Goal: Task Accomplishment & Management: Use online tool/utility

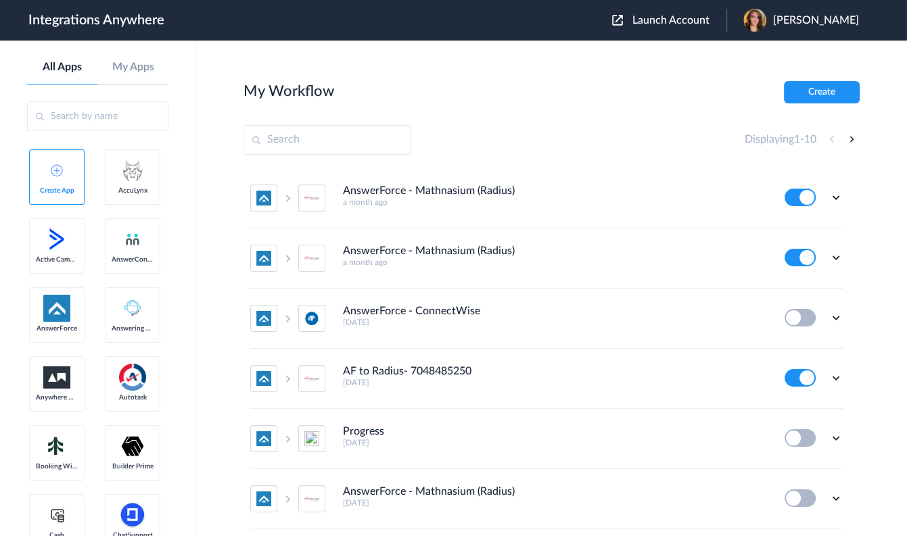
click at [332, 137] on input "text" at bounding box center [327, 140] width 168 height 30
paste input "8664951018"
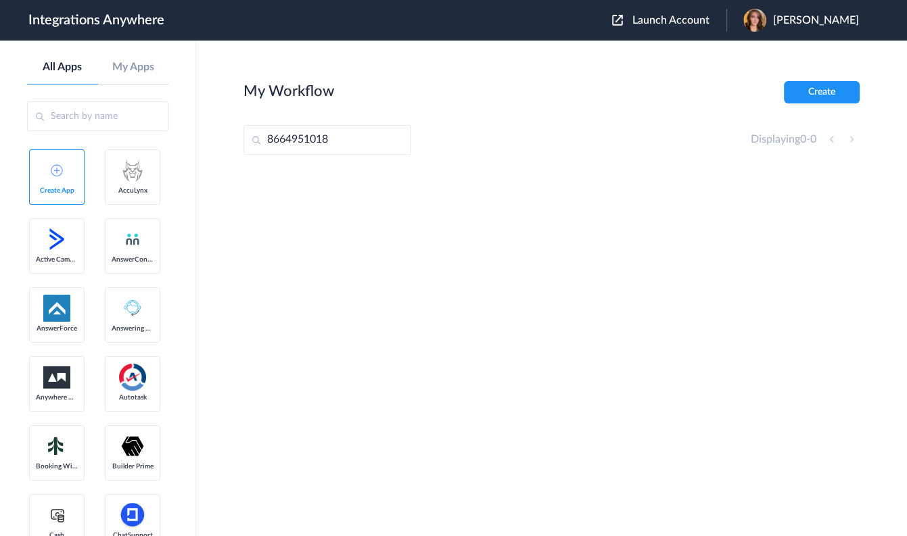
type input "8664951018"
click at [692, 20] on span "Launch Account" at bounding box center [670, 20] width 77 height 11
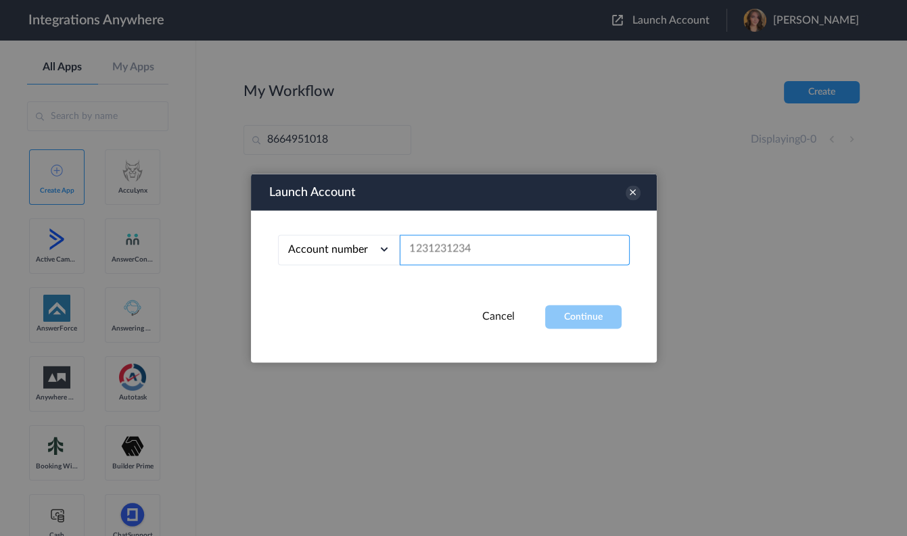
click at [481, 245] on input "text" at bounding box center [515, 250] width 230 height 30
paste input "8664951018"
type input "8664951018"
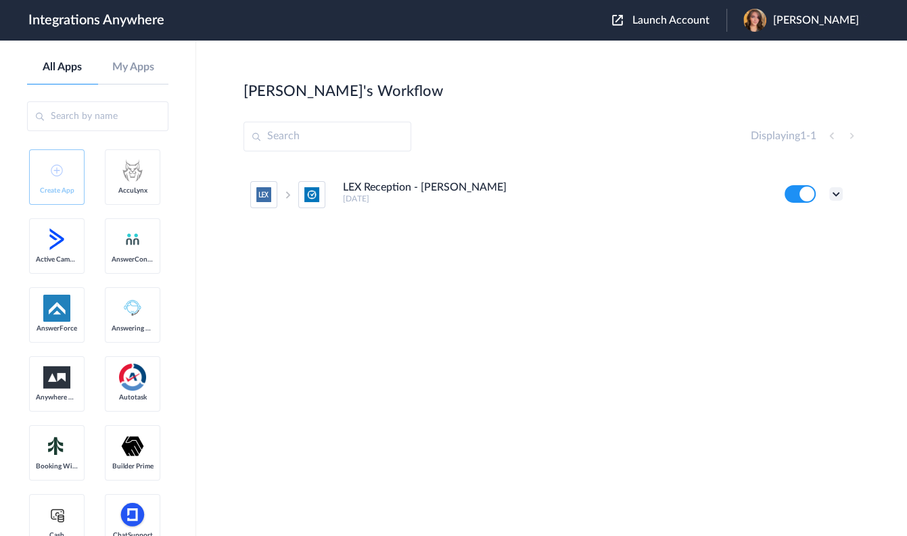
click at [836, 193] on icon at bounding box center [836, 194] width 14 height 14
click at [804, 229] on li "Edit" at bounding box center [799, 225] width 88 height 25
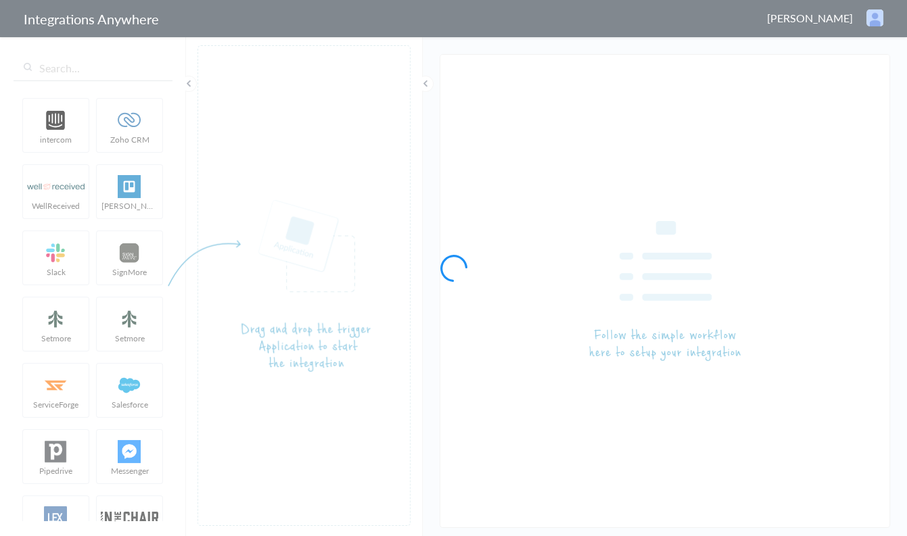
type input "LEX Reception - [PERSON_NAME]"
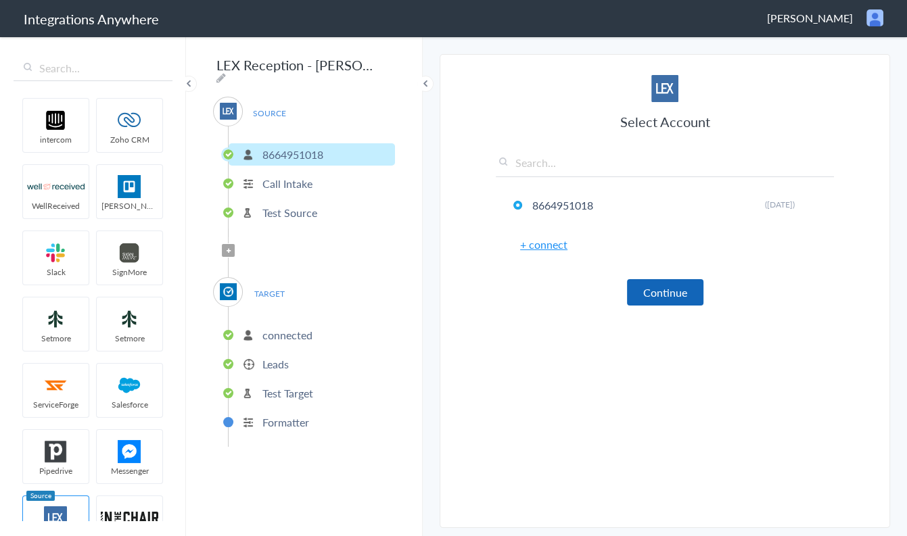
click at [674, 289] on button "Continue" at bounding box center [665, 292] width 76 height 26
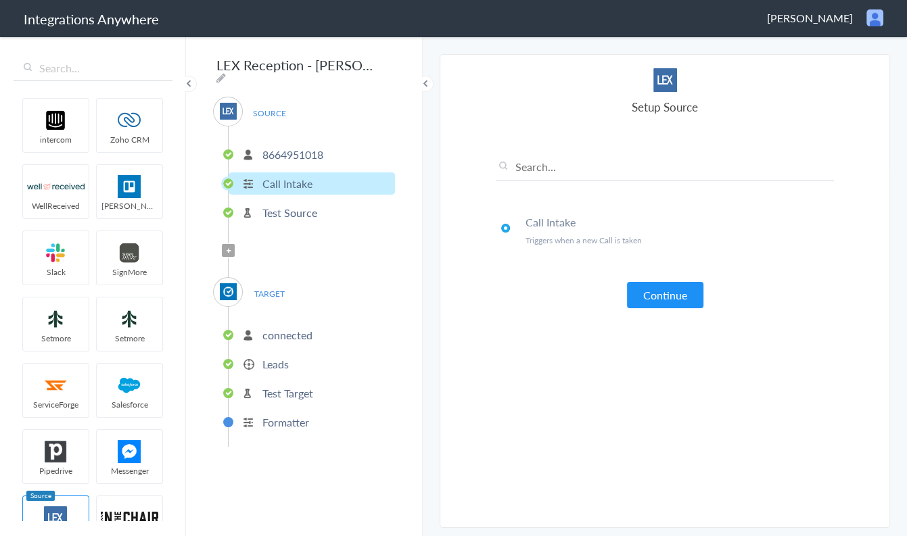
click at [674, 289] on button "Continue" at bounding box center [665, 295] width 76 height 26
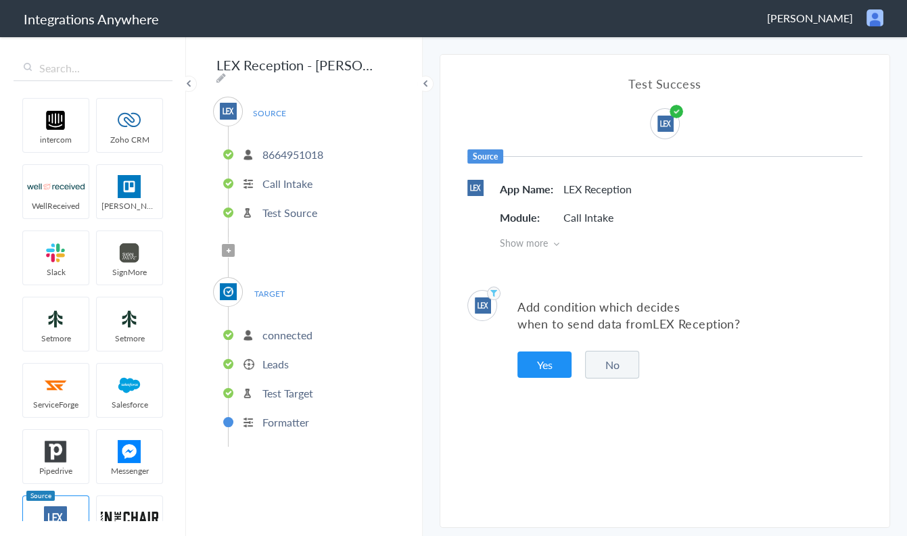
click at [602, 360] on button "No" at bounding box center [612, 365] width 54 height 28
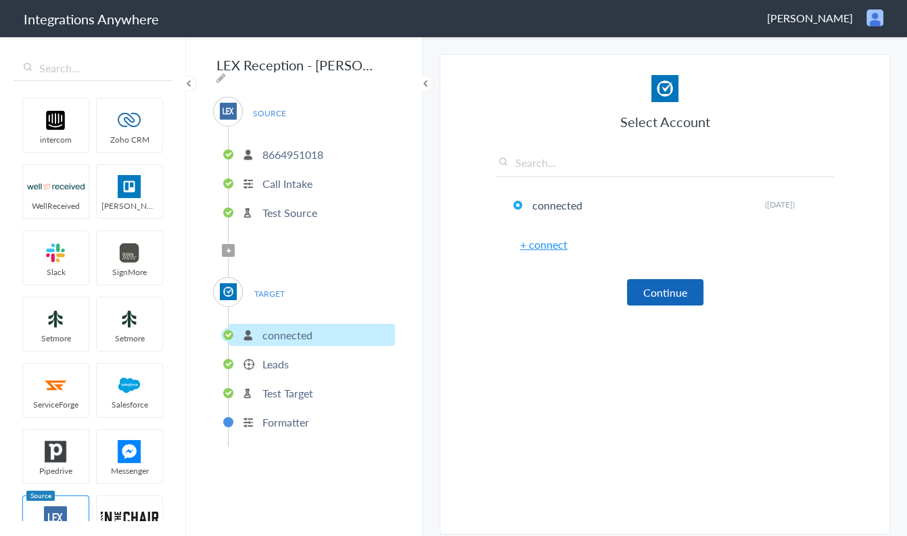
click at [652, 287] on button "Continue" at bounding box center [665, 292] width 76 height 26
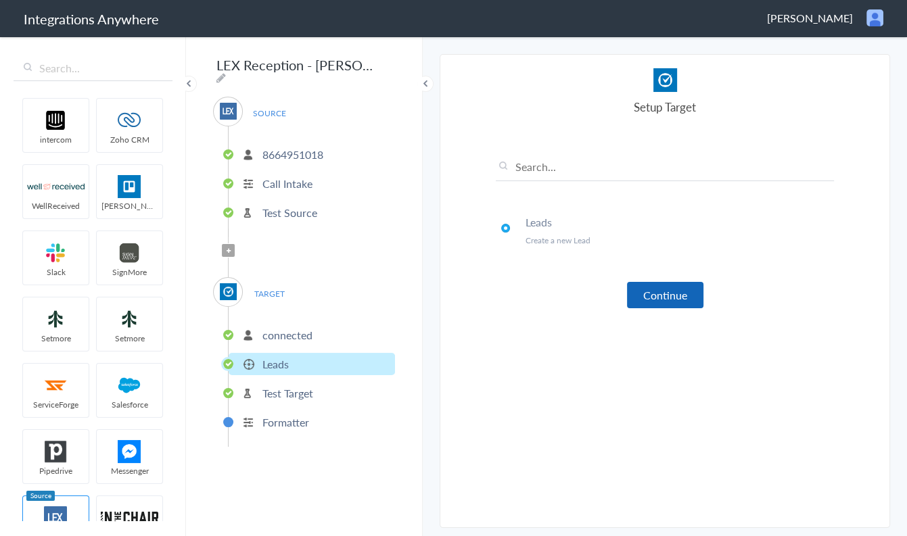
click at [654, 289] on button "Continue" at bounding box center [665, 295] width 76 height 26
